Goal: Task Accomplishment & Management: Complete application form

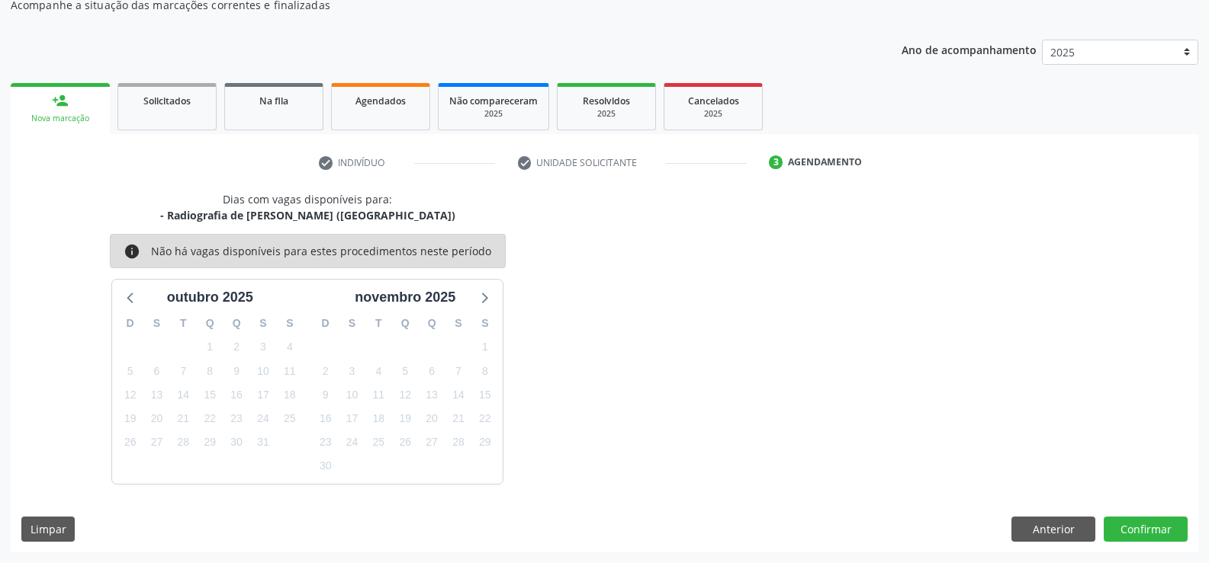
scroll to position [145, 0]
click at [1065, 528] on button "Anterior" at bounding box center [1053, 530] width 84 height 26
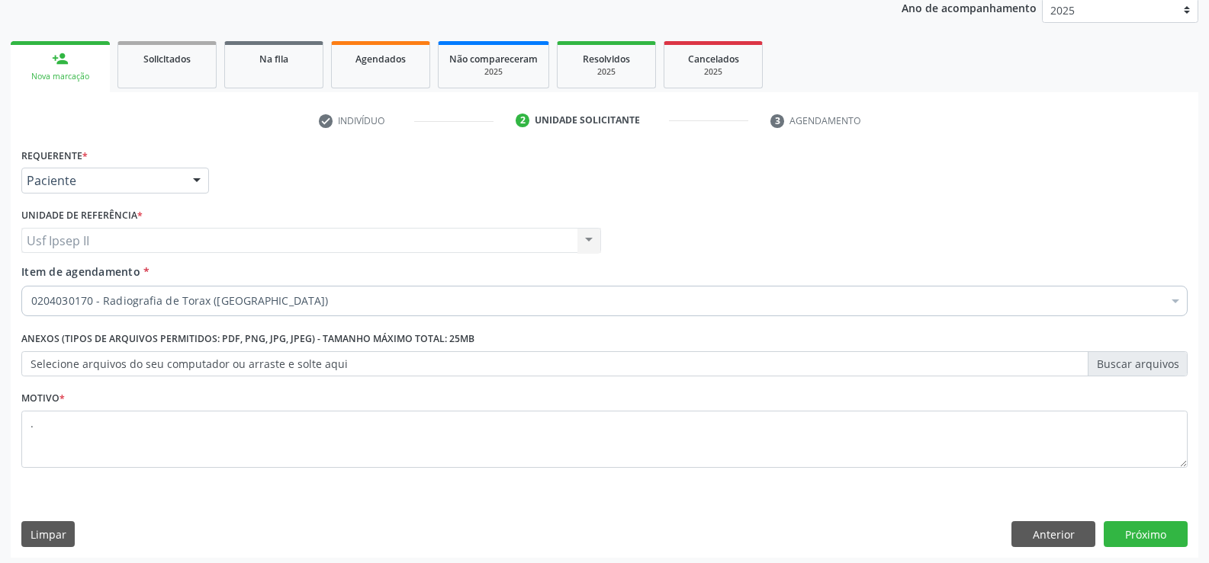
scroll to position [192, 0]
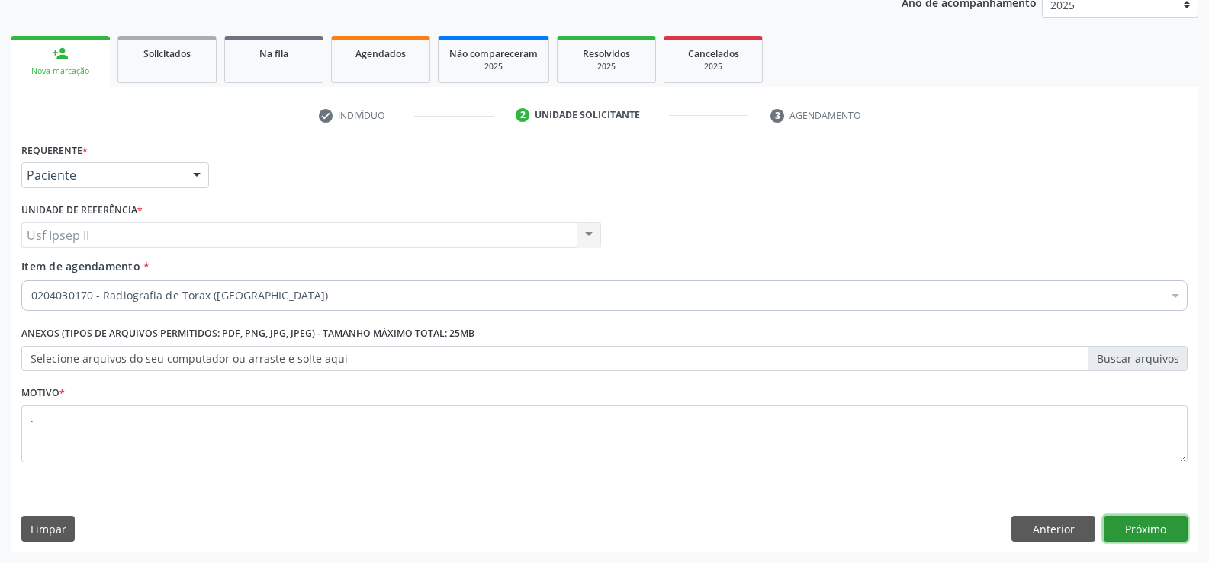
click at [1132, 522] on button "Próximo" at bounding box center [1145, 529] width 84 height 26
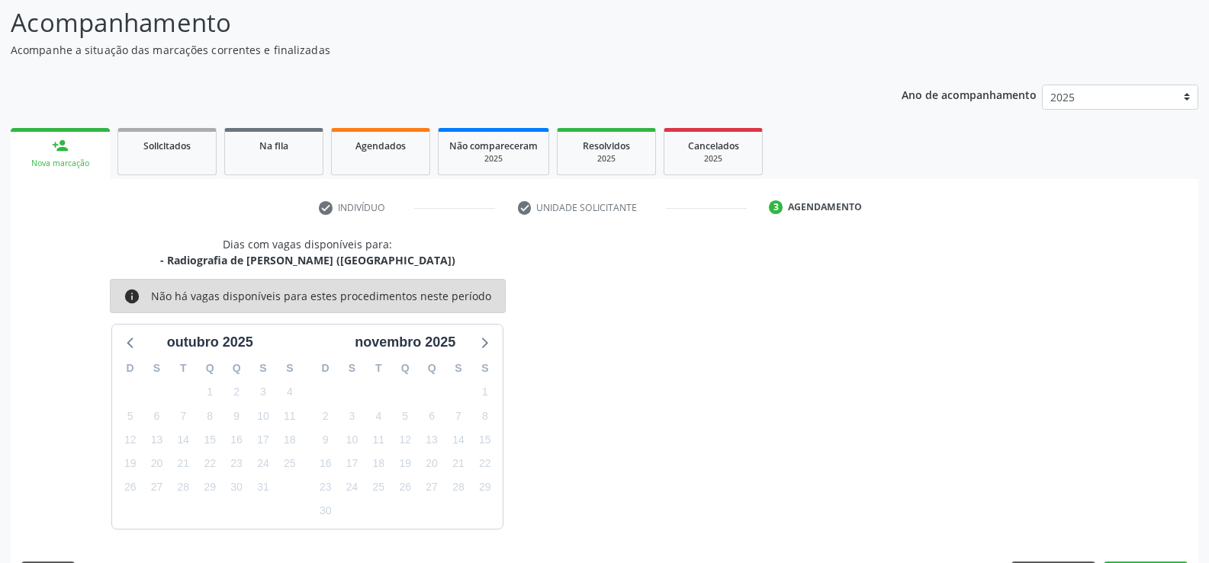
scroll to position [145, 0]
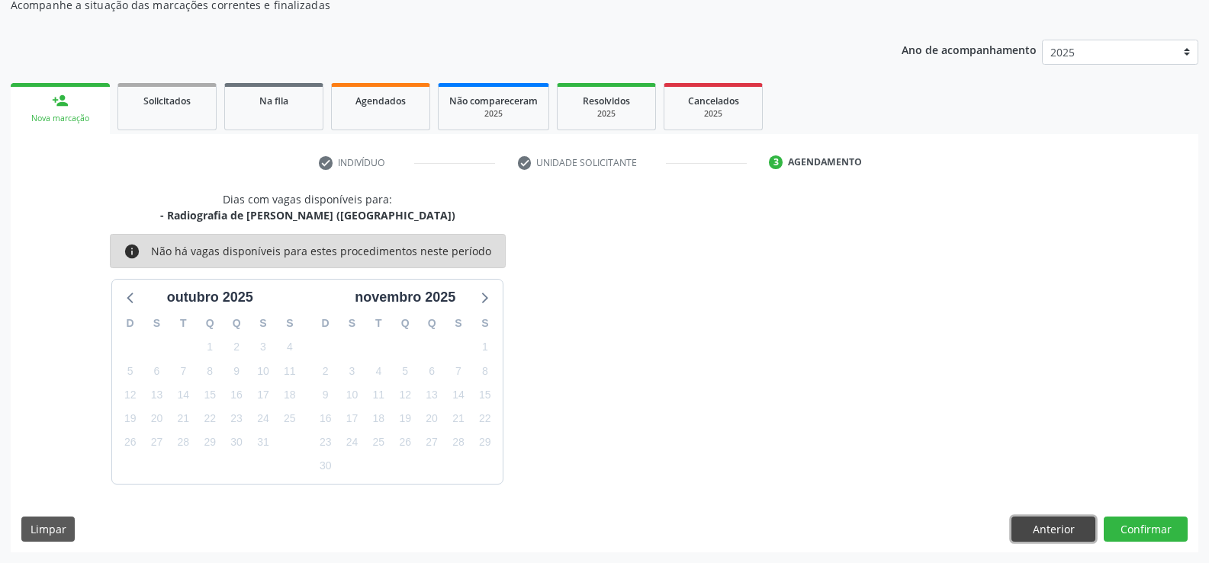
click at [1078, 533] on button "Anterior" at bounding box center [1053, 530] width 84 height 26
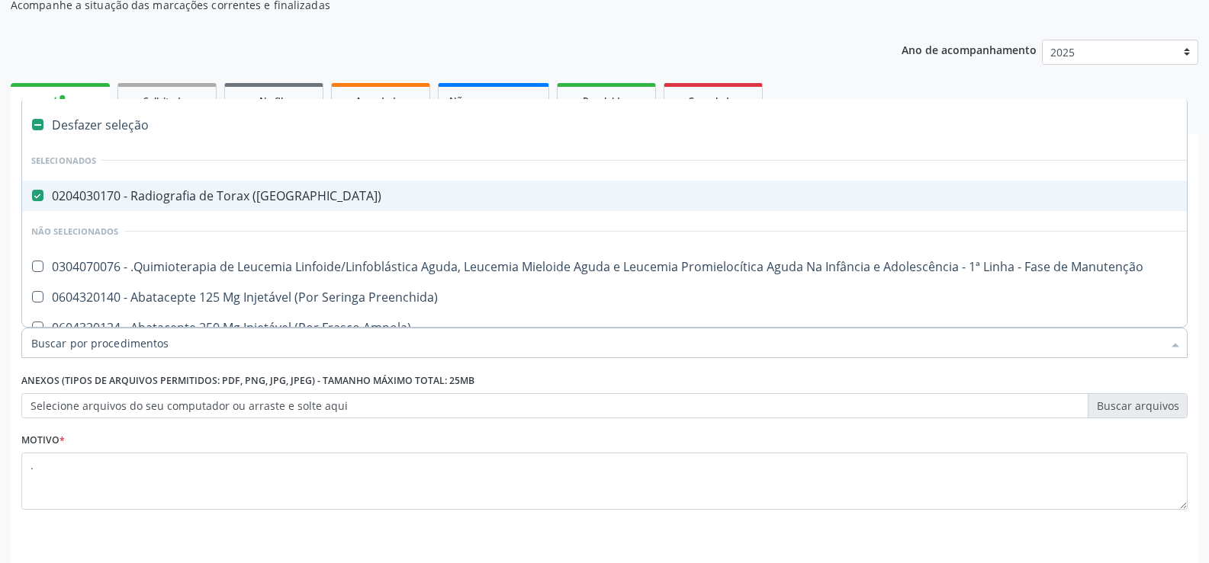
click at [94, 197] on div "0204030170 - Radiografia de Torax ([GEOGRAPHIC_DATA])" at bounding box center [624, 196] width 1187 height 12
checkbox \(Pa\) "false"
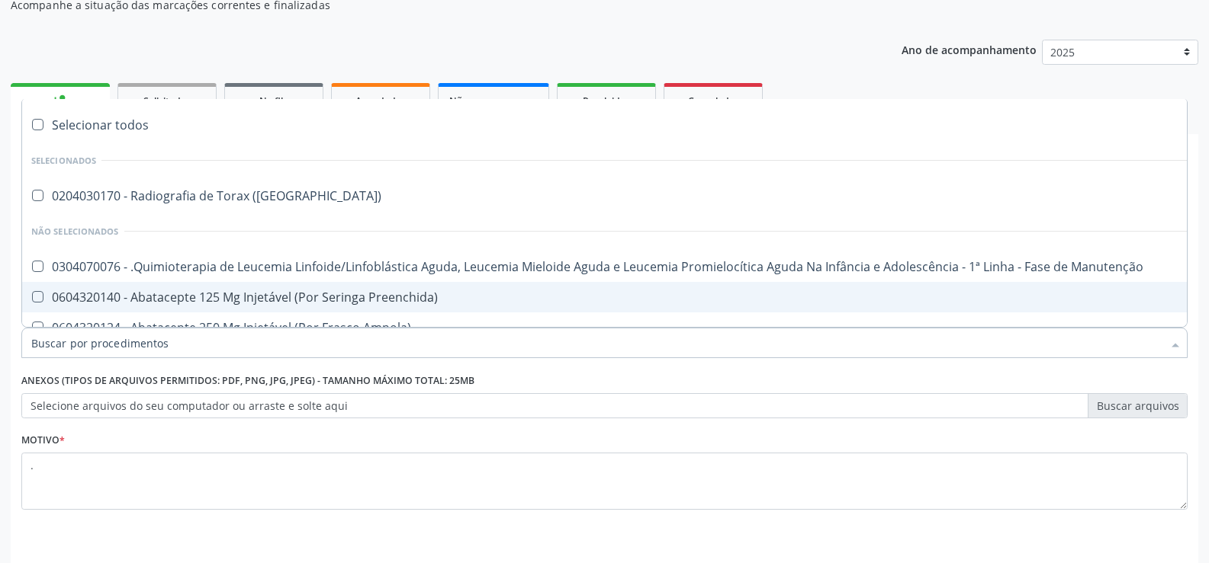
click at [174, 345] on input "Item de agendamento *" at bounding box center [596, 343] width 1131 height 31
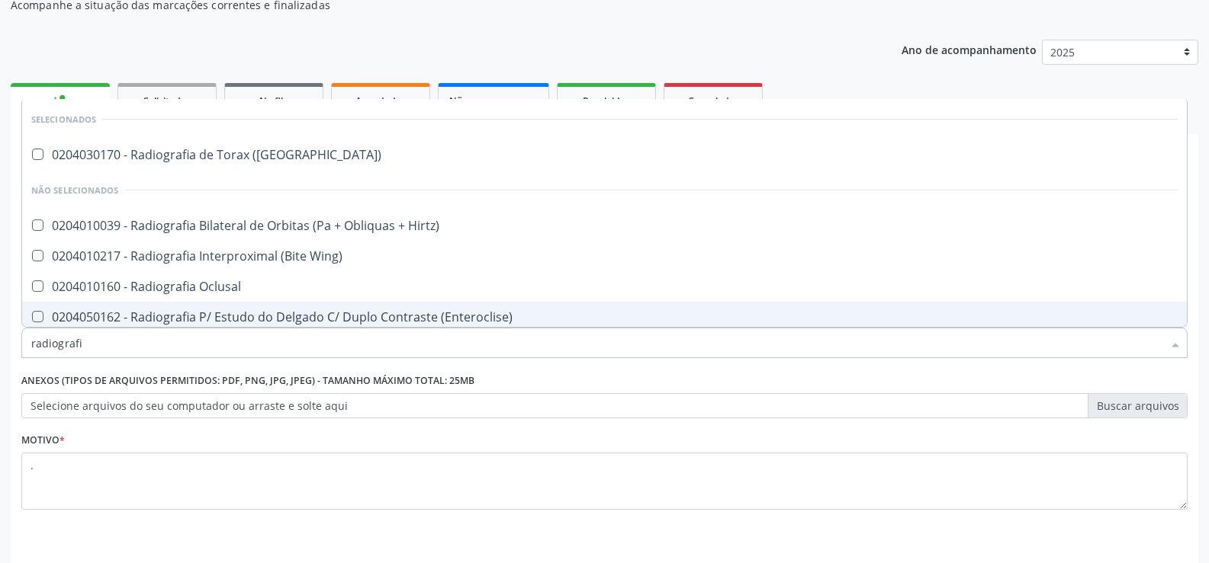
type input "radiografia"
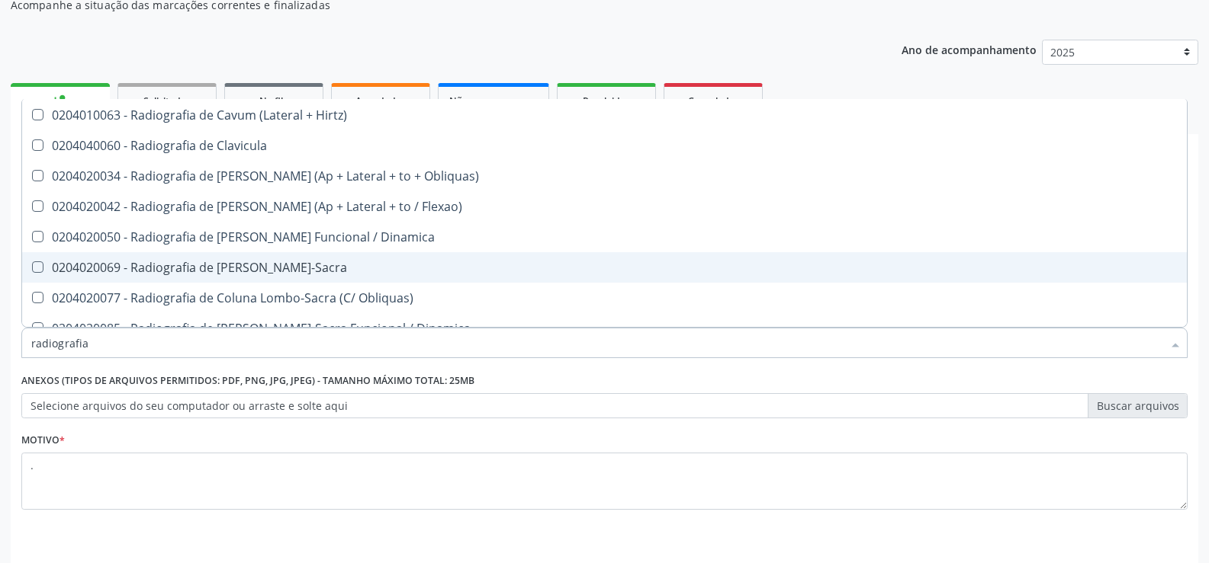
scroll to position [839, 0]
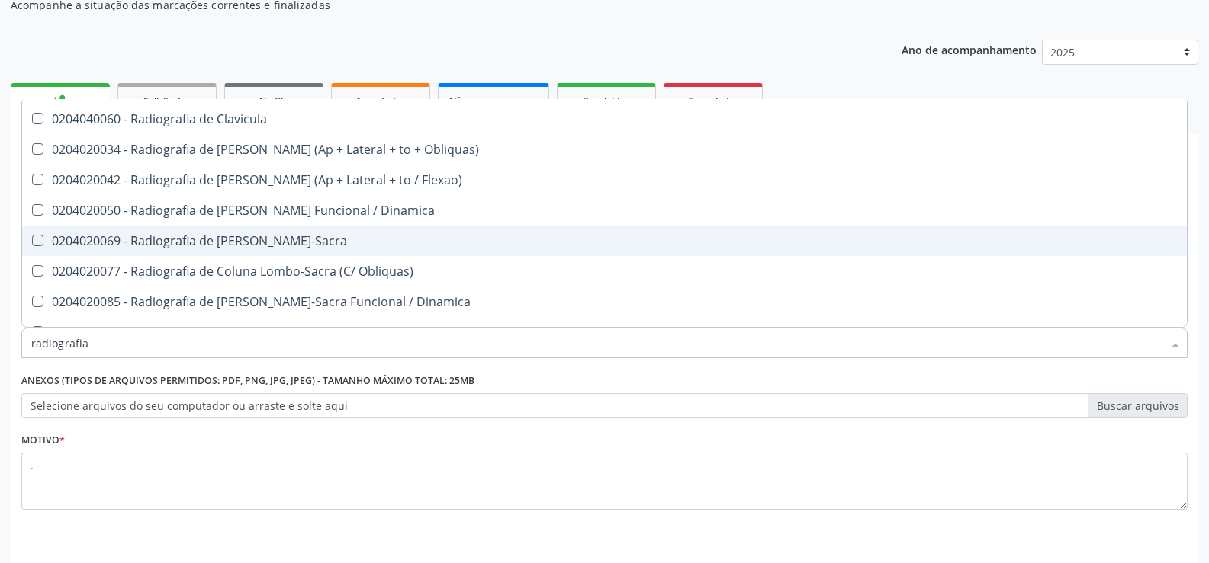
click at [259, 246] on div "0204020069 - Radiografia de [PERSON_NAME]-Sacra" at bounding box center [604, 241] width 1146 height 12
checkbox Lombo-Sacra "true"
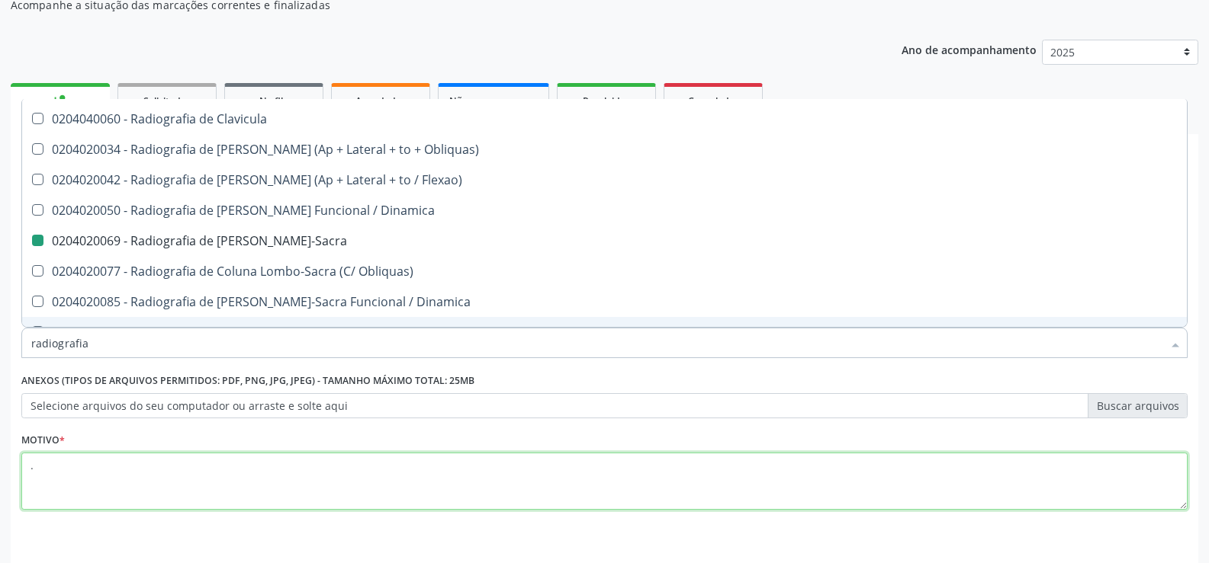
click at [215, 477] on textarea "." at bounding box center [604, 482] width 1166 height 58
checkbox \(Pa\) "true"
checkbox Lombo-Sacra "false"
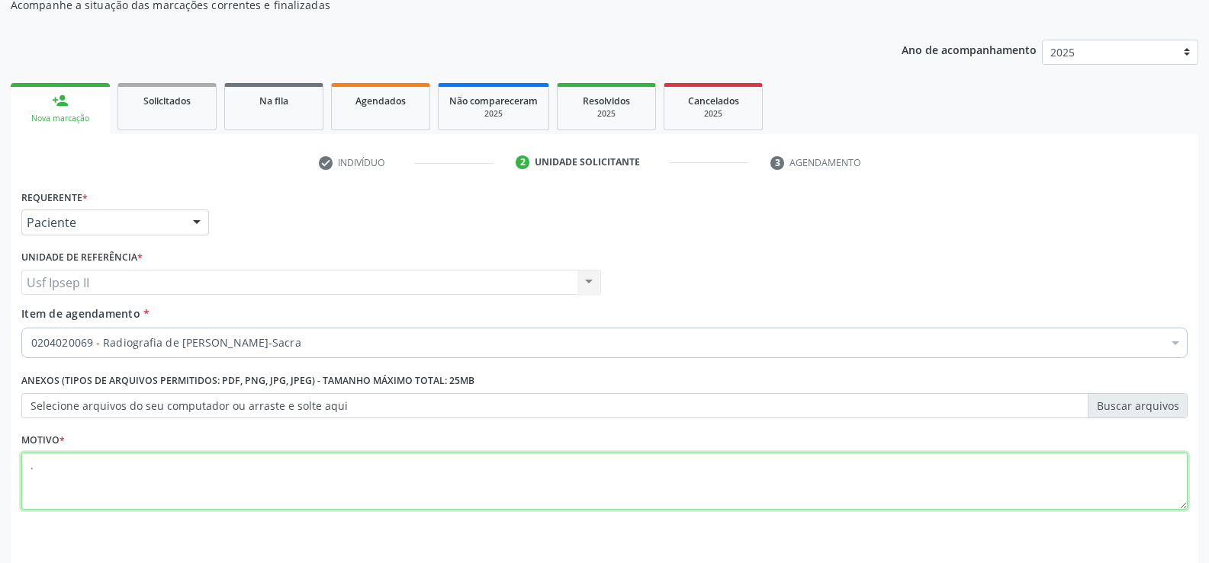
scroll to position [0, 0]
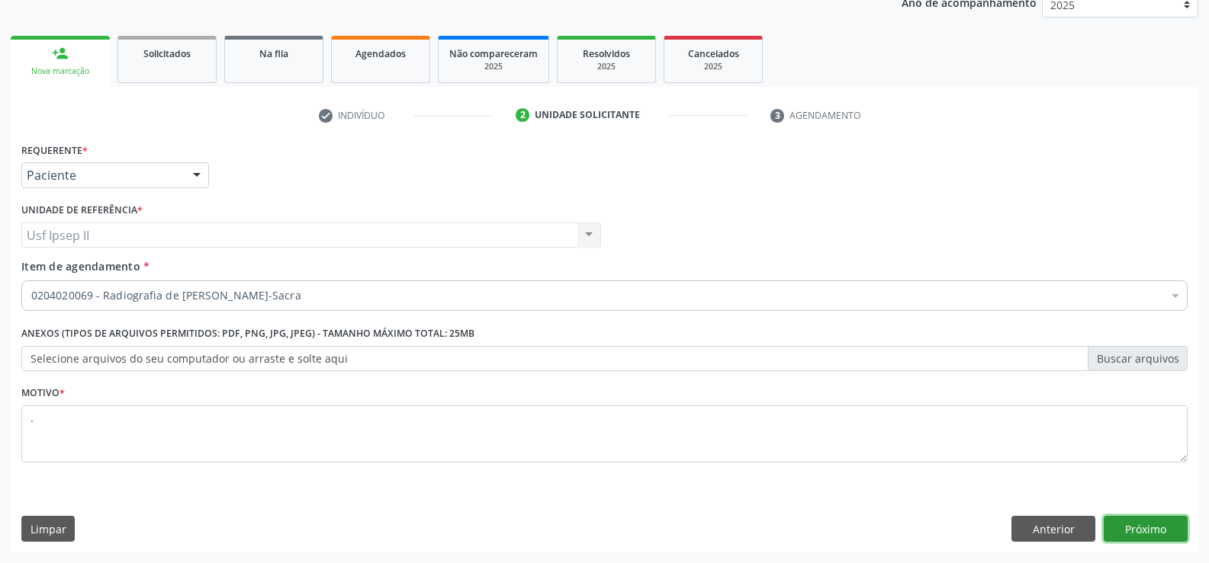
click at [1161, 531] on button "Próximo" at bounding box center [1145, 529] width 84 height 26
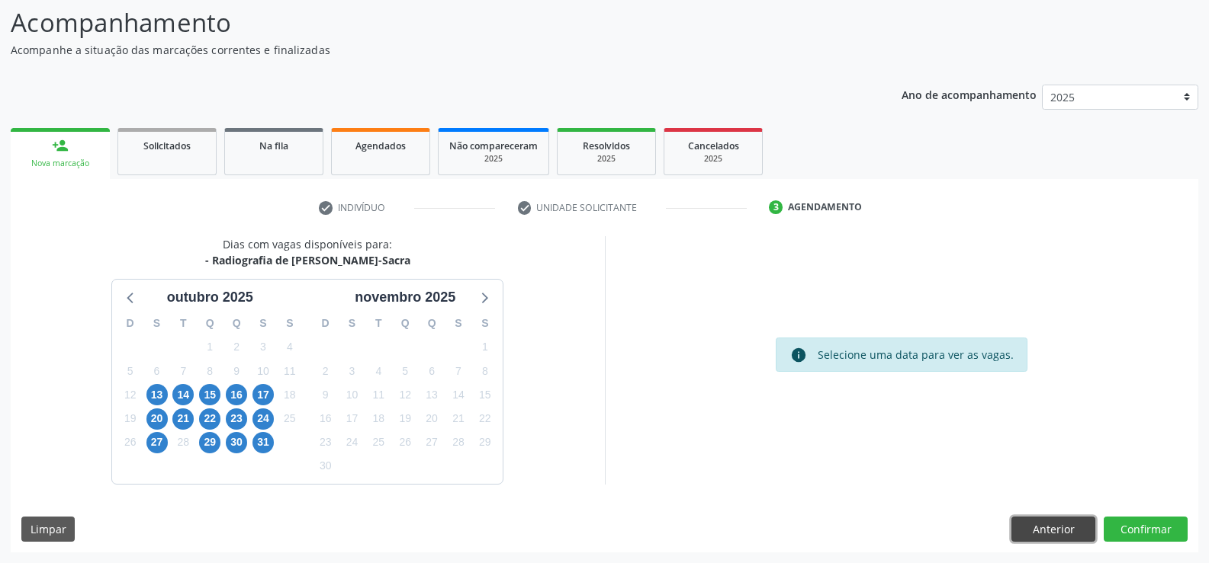
click at [1052, 534] on button "Anterior" at bounding box center [1053, 530] width 84 height 26
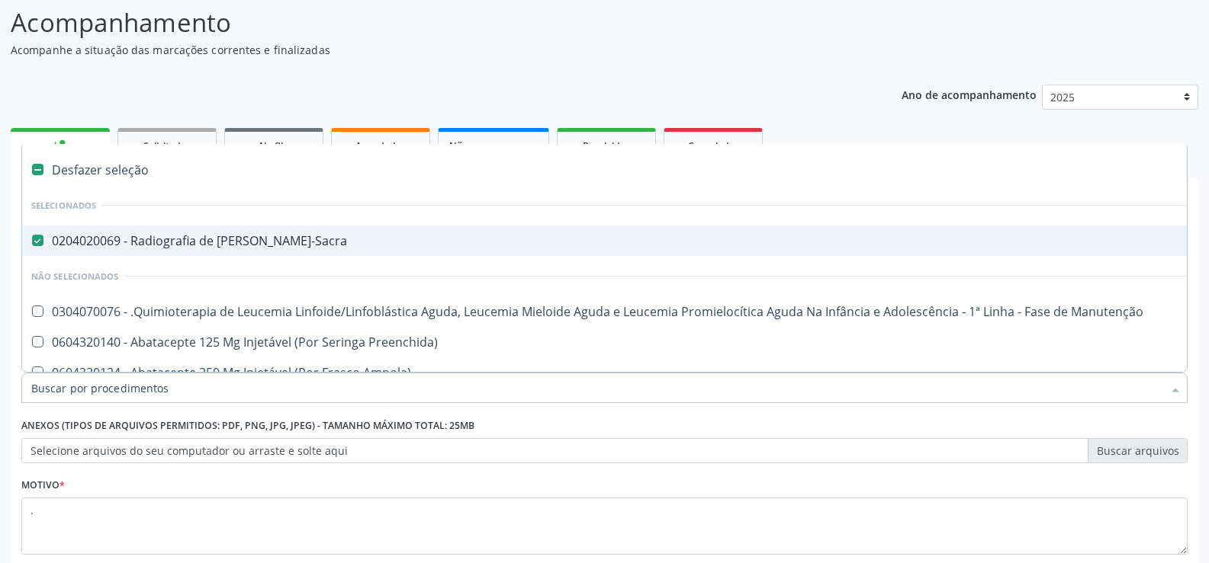
click at [129, 247] on div "0204020069 - Radiografia de [PERSON_NAME]-Sacra" at bounding box center [624, 241] width 1187 height 12
checkbox Lombo-Sacra "false"
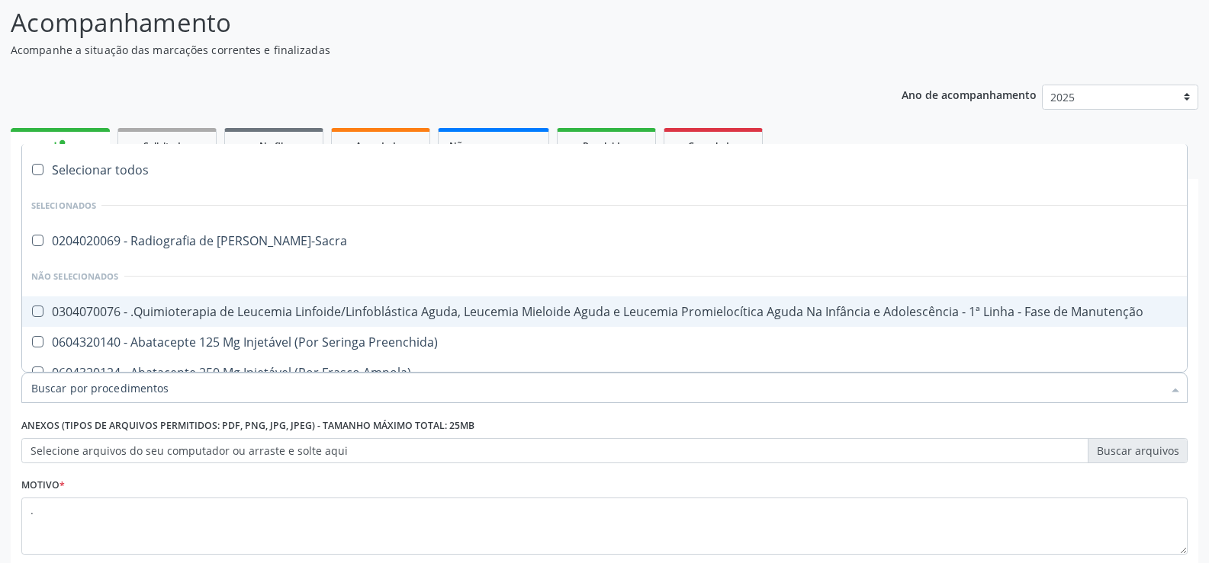
click at [124, 392] on input "Item de agendamento *" at bounding box center [596, 388] width 1131 height 31
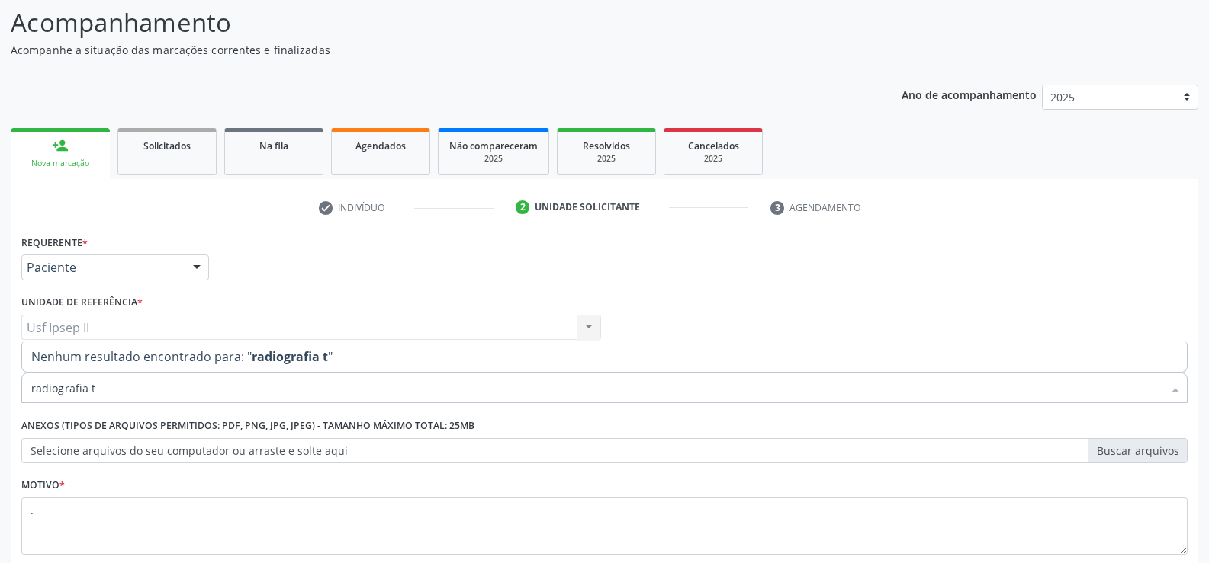
type input "radiografia"
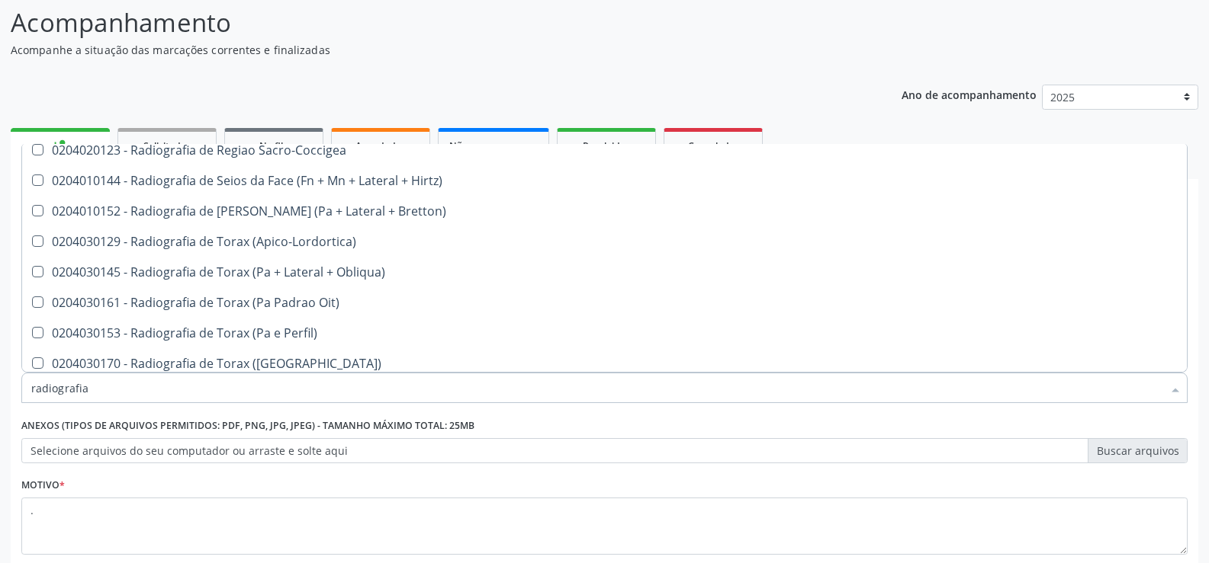
scroll to position [1983, 0]
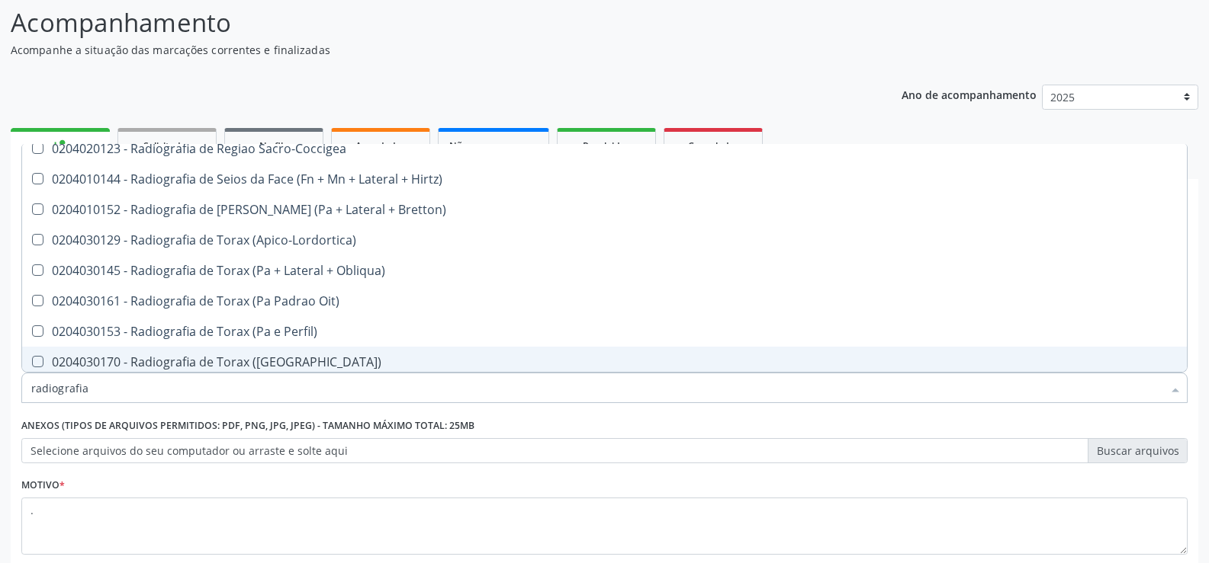
click at [209, 351] on span "0204030170 - Radiografia de Torax ([GEOGRAPHIC_DATA])" at bounding box center [604, 362] width 1164 height 31
checkbox \(Pa\) "true"
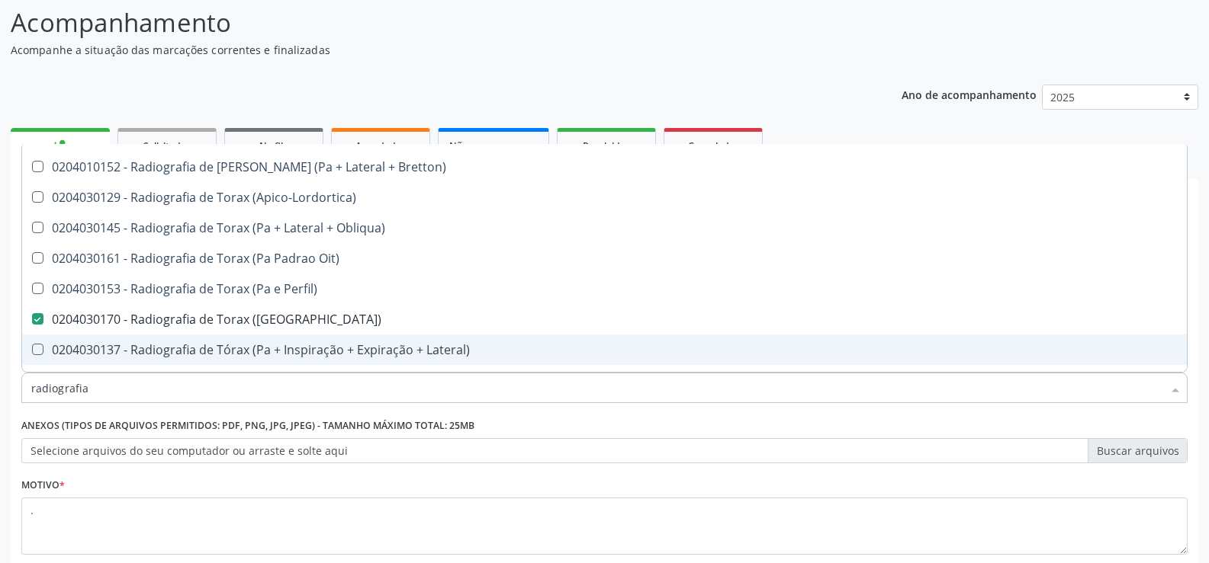
scroll to position [2049, 0]
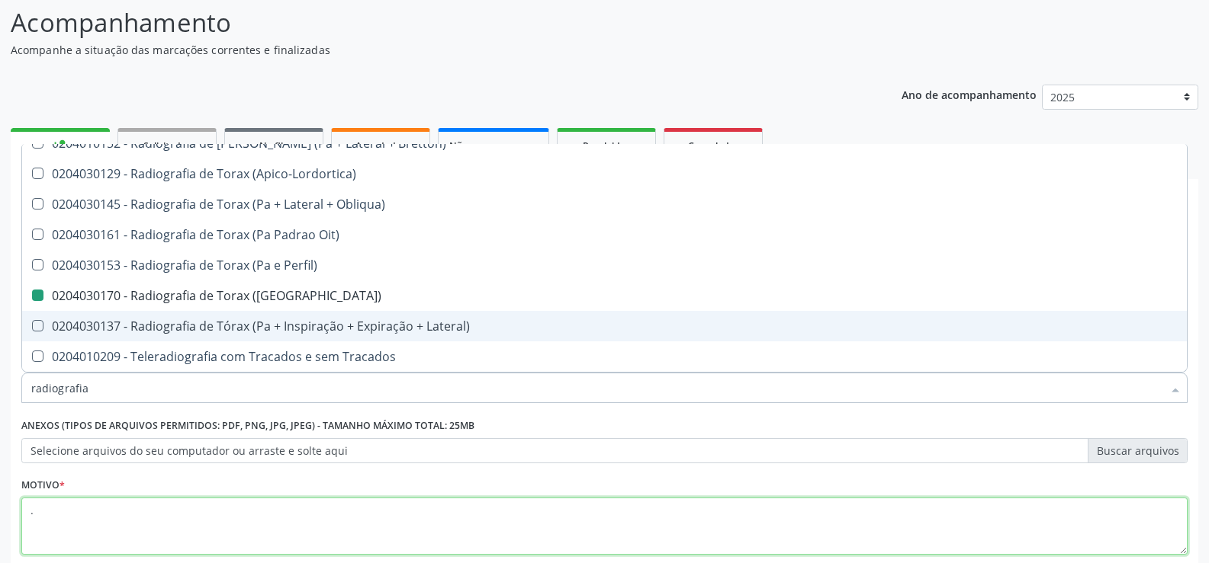
click at [416, 519] on textarea "." at bounding box center [604, 527] width 1166 height 58
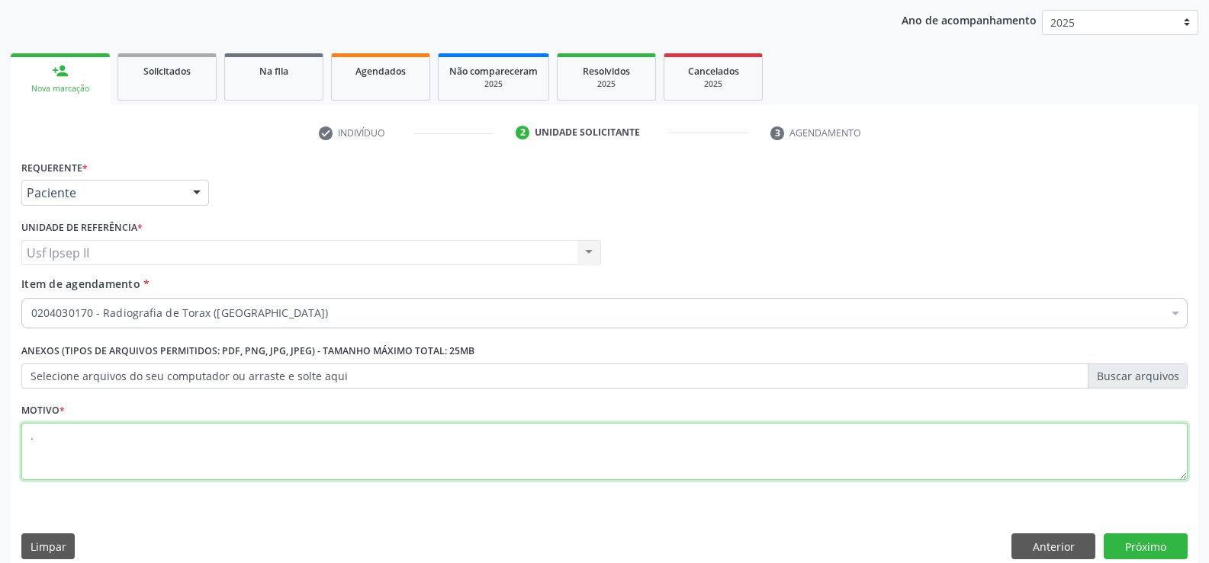
scroll to position [192, 0]
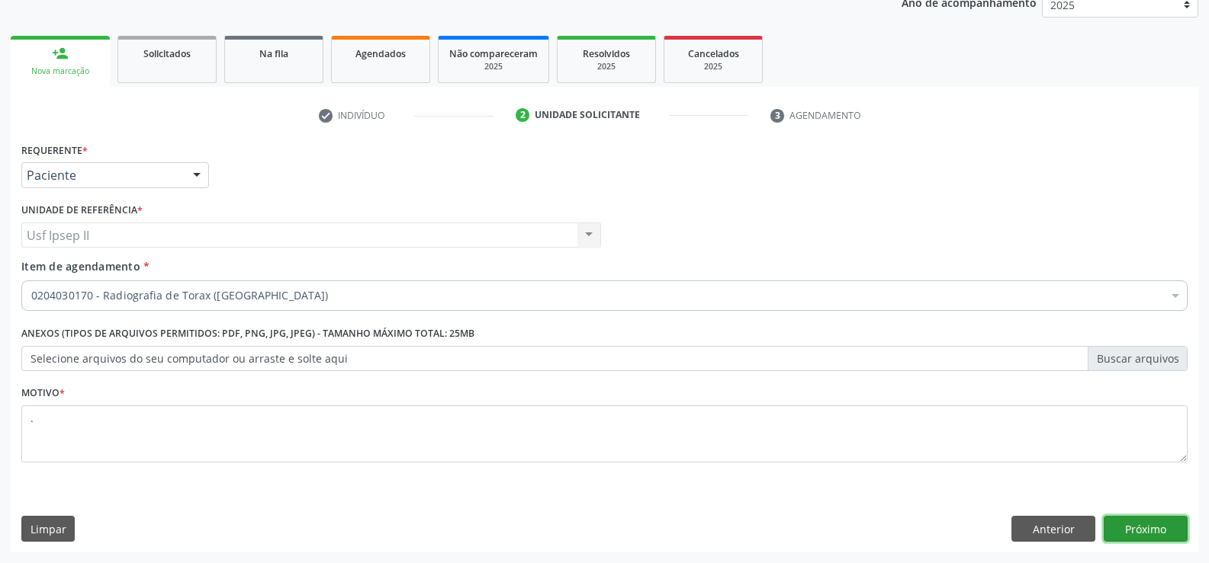
click at [1159, 534] on button "Próximo" at bounding box center [1145, 529] width 84 height 26
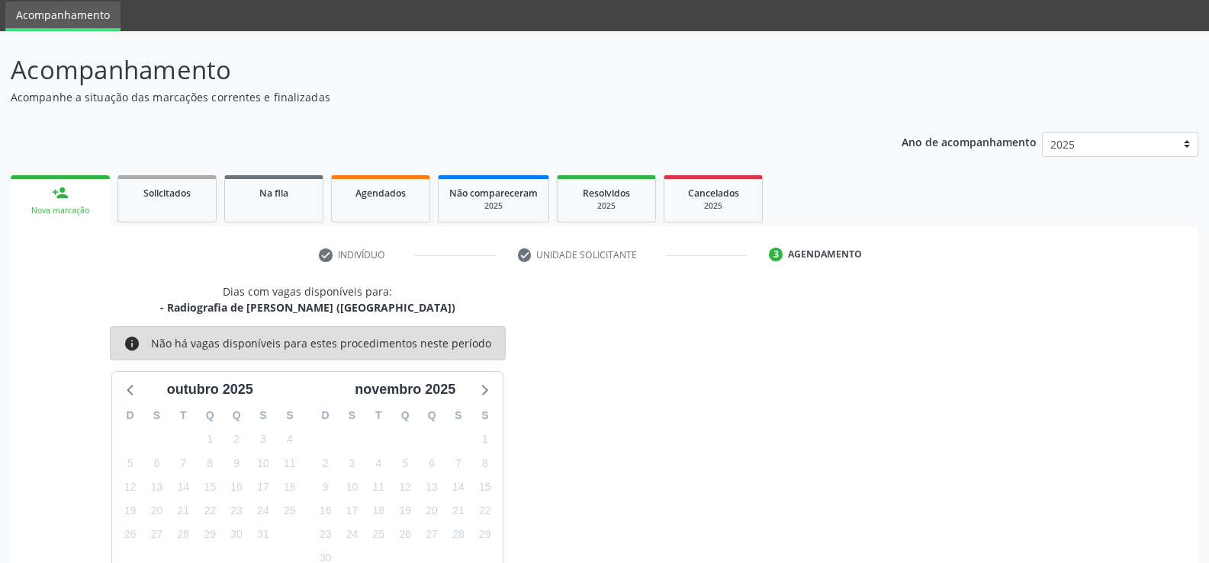
scroll to position [0, 0]
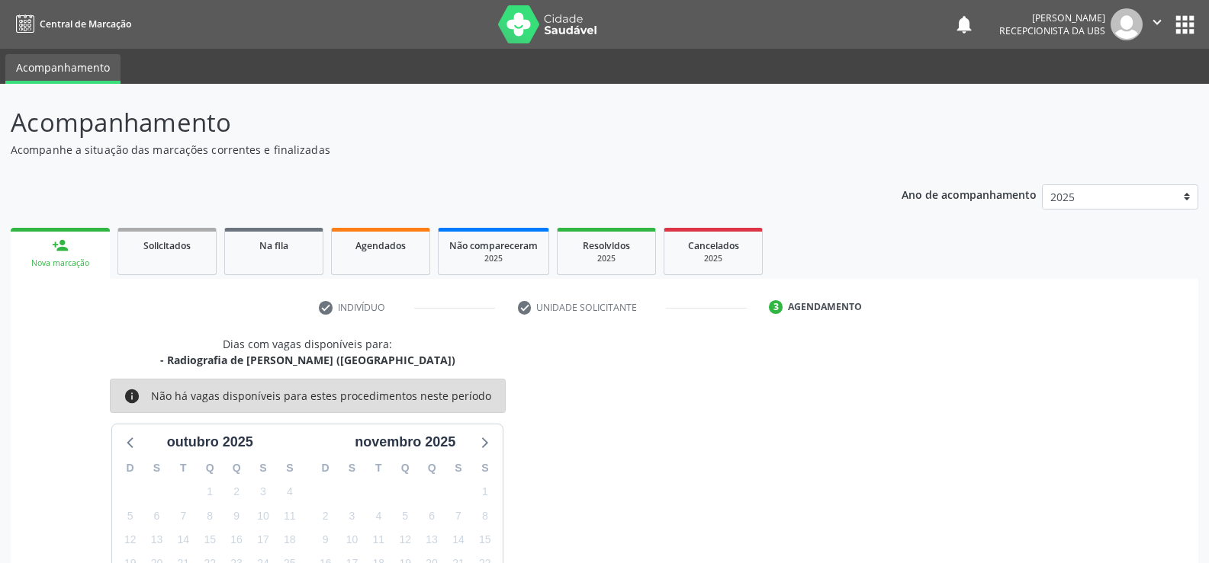
click at [1154, 16] on icon "" at bounding box center [1156, 22] width 17 height 17
click at [1094, 92] on link "Sair" at bounding box center [1117, 92] width 105 height 21
